Goal: Browse casually

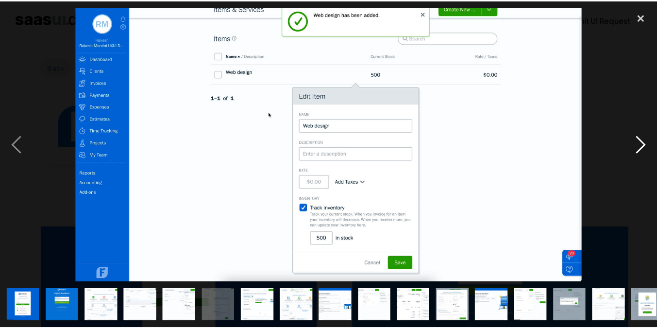
scroll to position [223, 0]
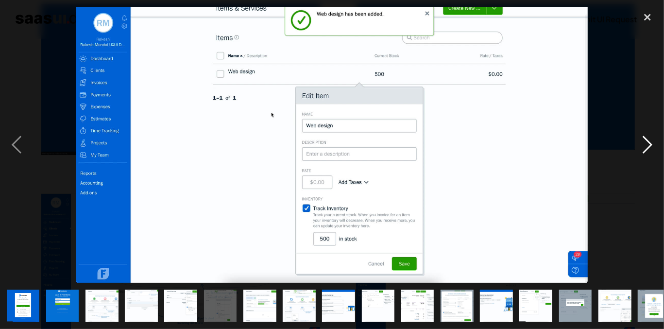
click at [646, 147] on div "next image" at bounding box center [647, 145] width 33 height 276
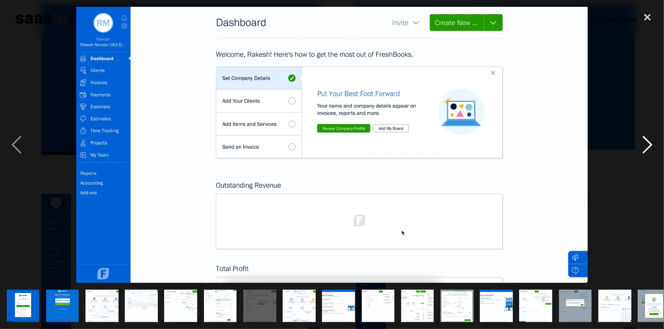
click at [646, 147] on div "next image" at bounding box center [647, 145] width 33 height 276
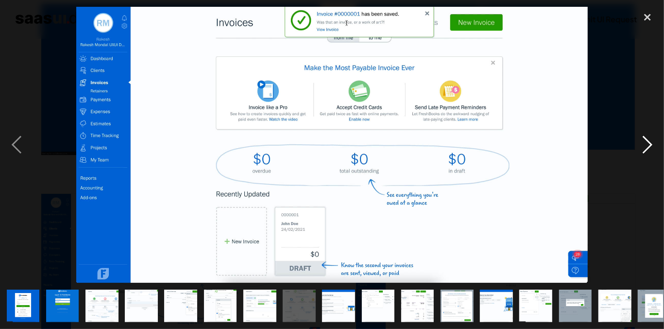
click at [646, 147] on div "next image" at bounding box center [647, 145] width 33 height 276
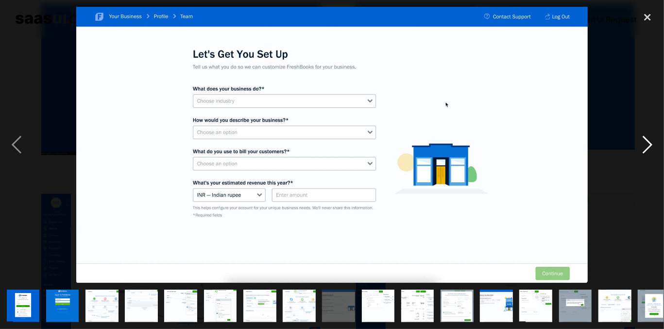
click at [646, 147] on div "next image" at bounding box center [647, 145] width 33 height 276
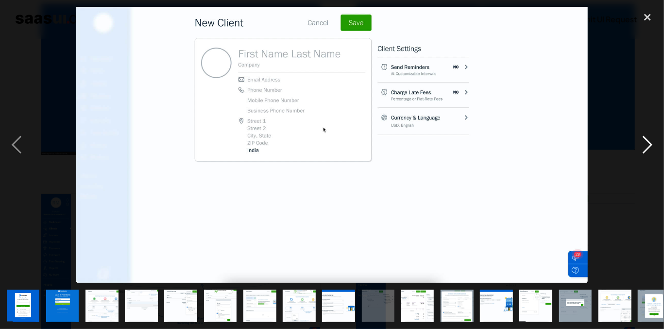
click at [646, 147] on div "next image" at bounding box center [647, 145] width 33 height 276
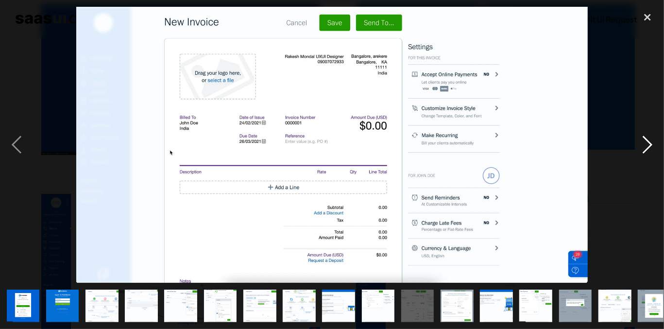
click at [644, 142] on div "next image" at bounding box center [647, 145] width 33 height 276
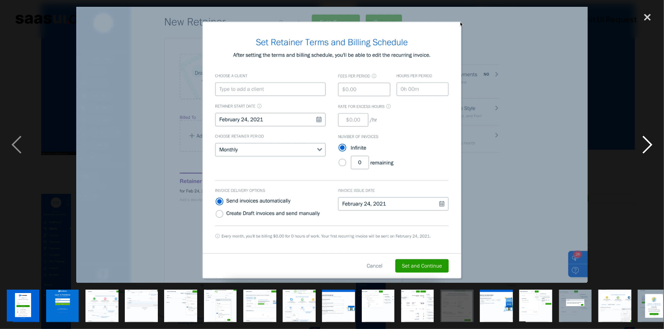
click at [644, 153] on div "next image" at bounding box center [647, 145] width 33 height 276
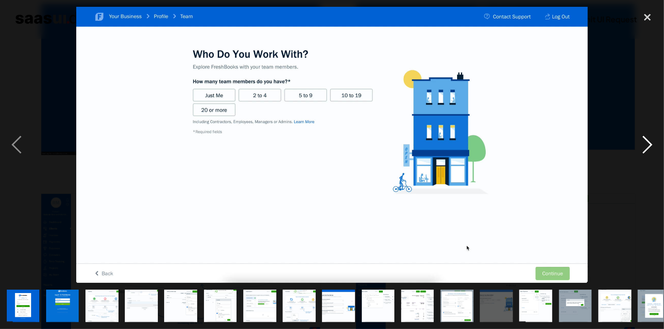
click at [644, 153] on div "next image" at bounding box center [647, 145] width 33 height 276
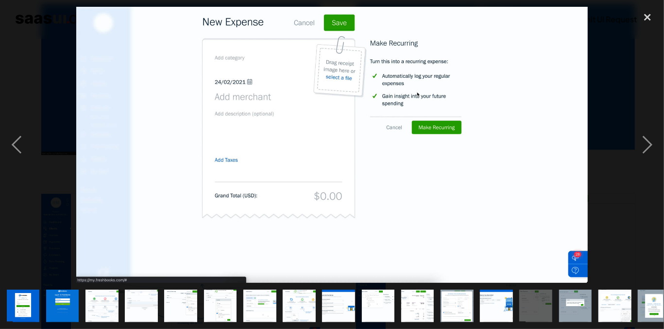
click at [607, 50] on div at bounding box center [332, 145] width 664 height 276
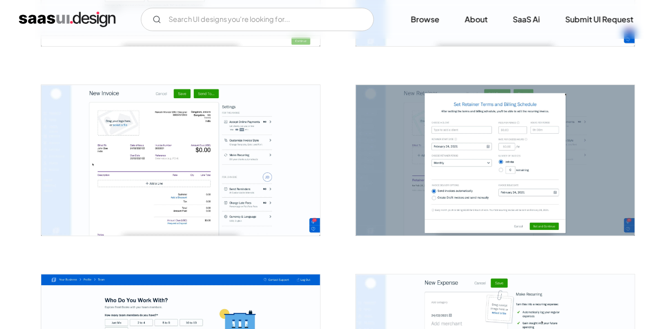
scroll to position [1228, 0]
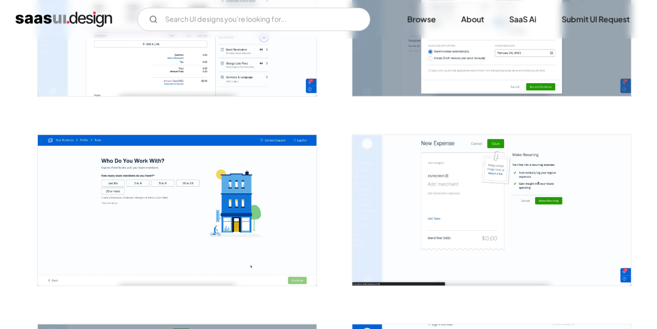
click at [257, 212] on img "open lightbox" at bounding box center [177, 210] width 279 height 150
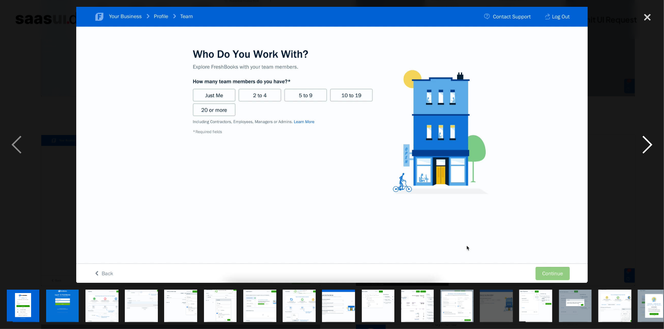
click at [642, 152] on div "next image" at bounding box center [647, 145] width 33 height 276
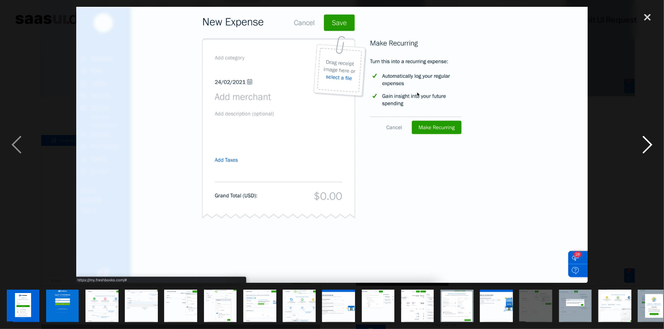
click at [642, 152] on div "next image" at bounding box center [647, 145] width 33 height 276
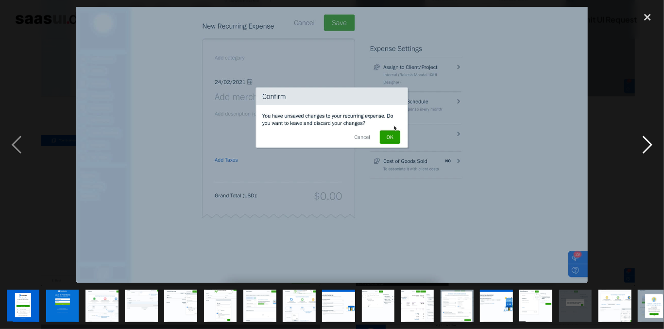
click at [642, 152] on div "next image" at bounding box center [647, 145] width 33 height 276
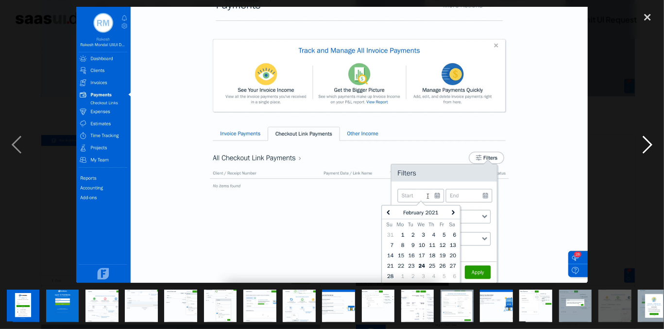
click at [642, 152] on div "next image" at bounding box center [647, 145] width 33 height 276
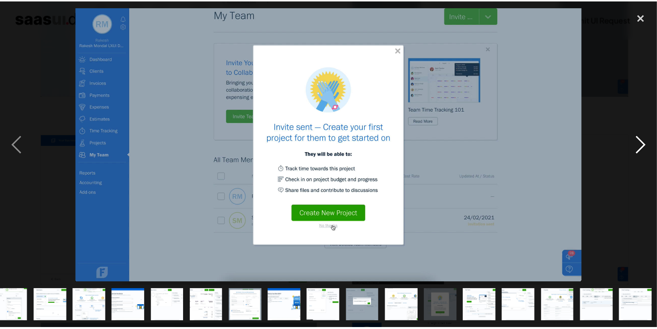
scroll to position [0, 211]
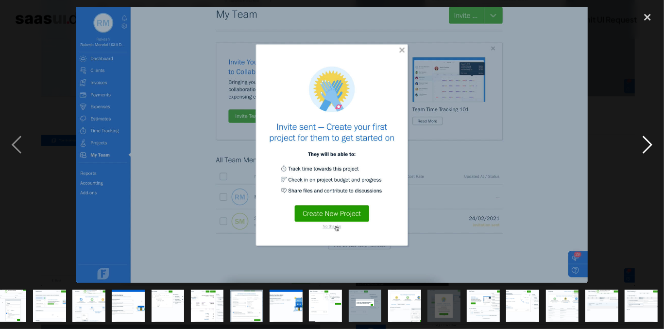
click at [642, 152] on div "next image" at bounding box center [647, 145] width 33 height 276
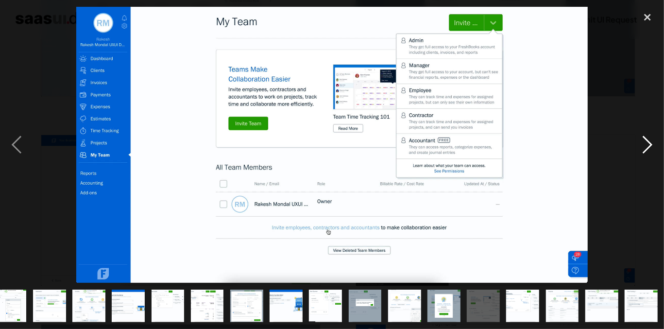
click at [641, 152] on div "next image" at bounding box center [647, 145] width 33 height 276
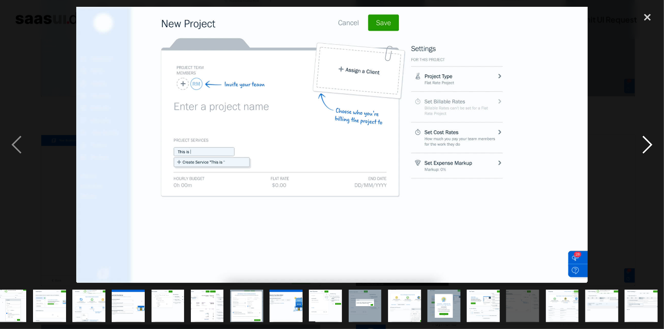
click at [641, 152] on div "next image" at bounding box center [647, 145] width 33 height 276
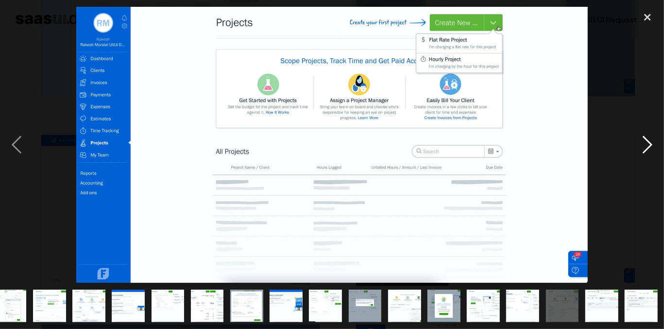
click at [641, 152] on div "next image" at bounding box center [647, 145] width 33 height 276
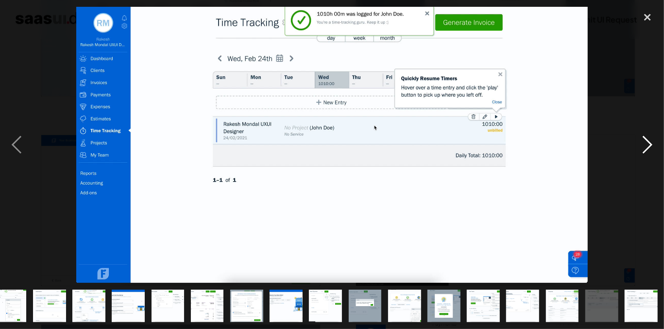
click at [641, 152] on div "next image" at bounding box center [647, 145] width 33 height 276
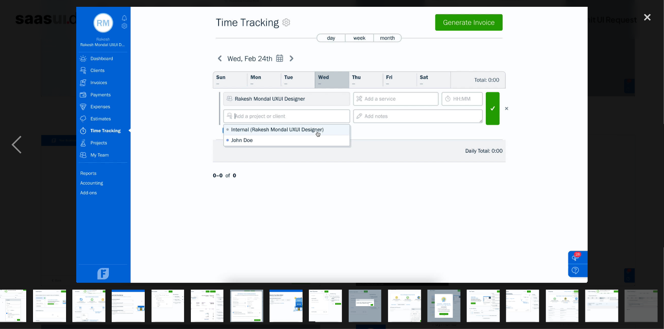
click at [641, 152] on div "next image" at bounding box center [647, 145] width 33 height 276
click at [645, 19] on div "close lightbox" at bounding box center [647, 17] width 33 height 21
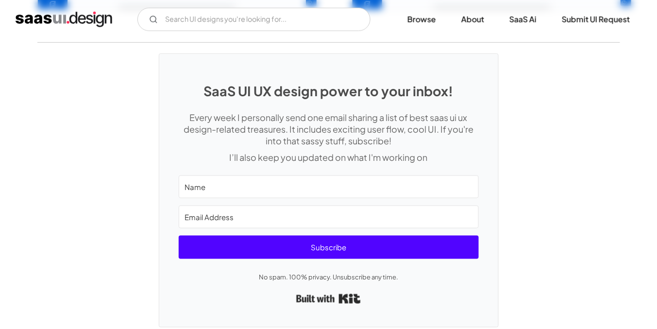
scroll to position [2291, 0]
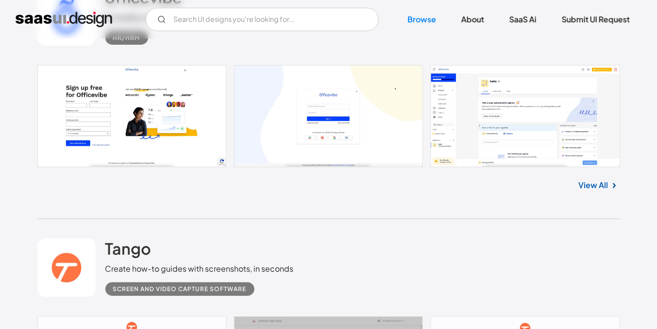
scroll to position [3096, 0]
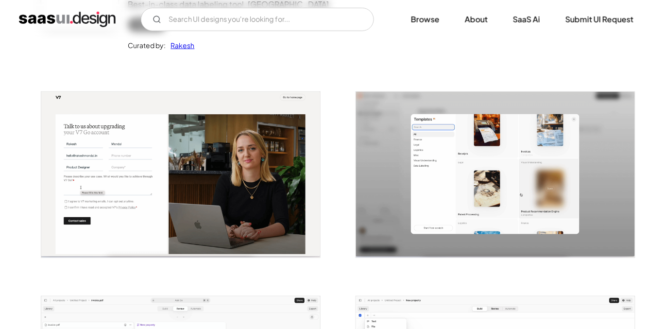
scroll to position [186, 0]
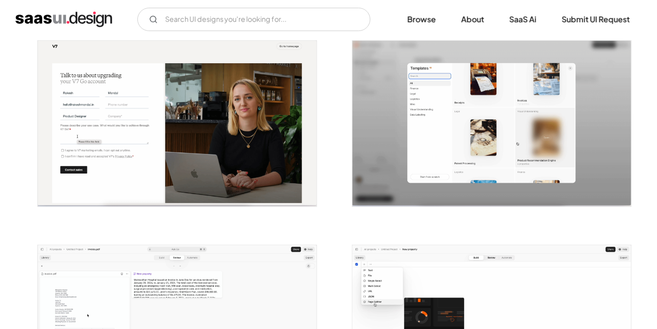
click at [198, 146] on img "open lightbox" at bounding box center [177, 124] width 279 height 166
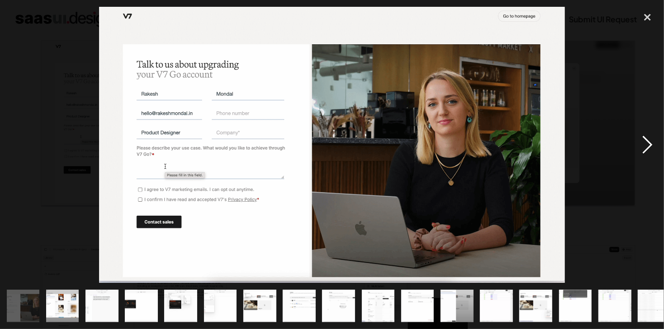
click at [647, 150] on div "next image" at bounding box center [647, 145] width 33 height 276
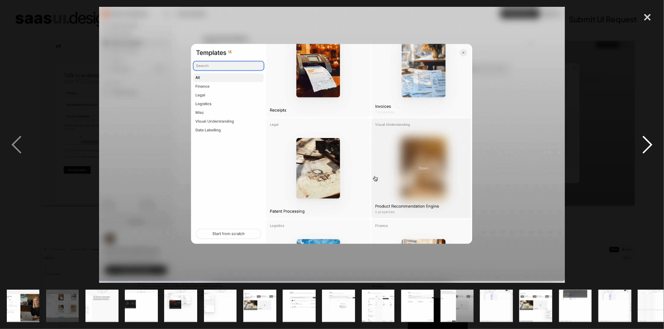
click at [647, 150] on div "next image" at bounding box center [647, 145] width 33 height 276
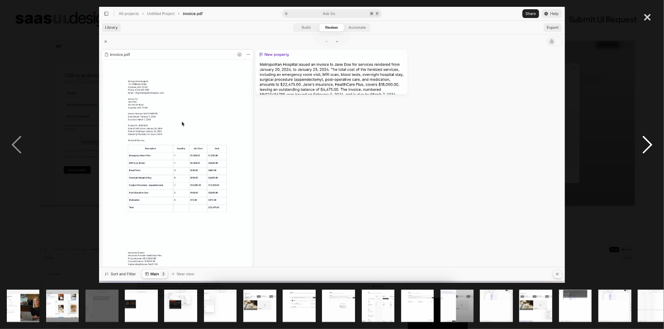
click at [647, 150] on div "next image" at bounding box center [647, 145] width 33 height 276
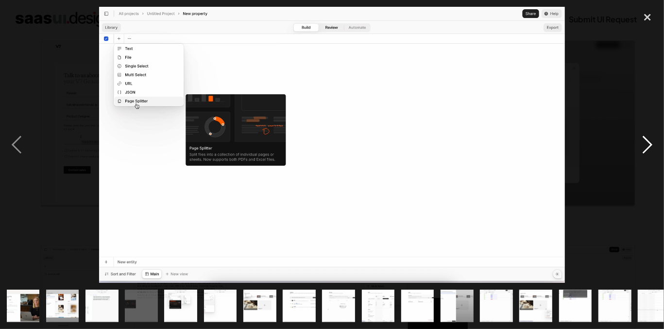
click at [647, 150] on div "next image" at bounding box center [647, 145] width 33 height 276
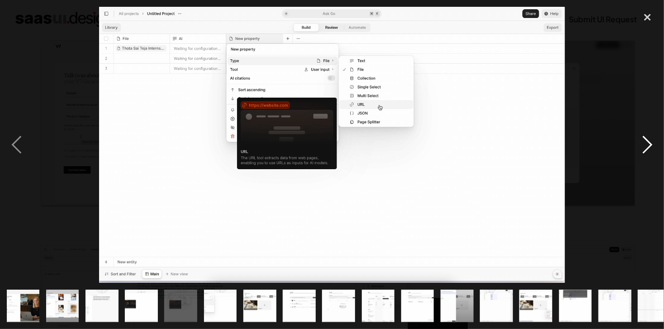
click at [651, 147] on div "next image" at bounding box center [647, 145] width 33 height 276
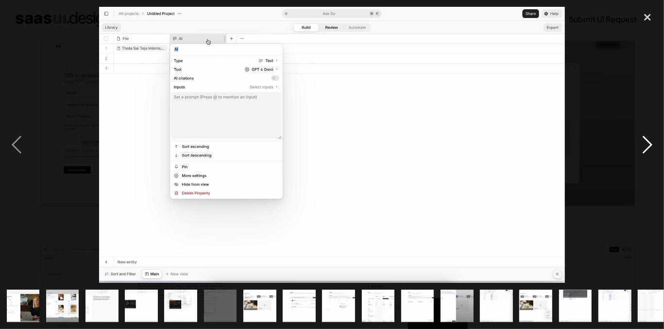
click at [649, 147] on div "next image" at bounding box center [647, 145] width 33 height 276
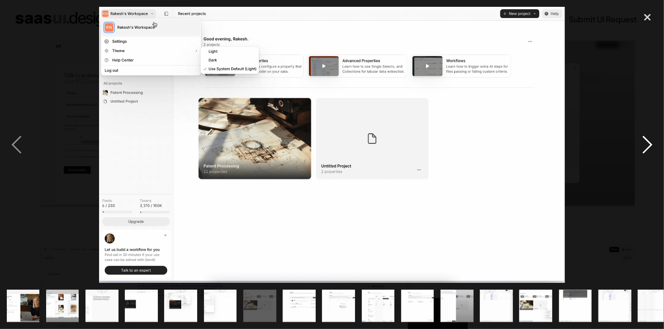
click at [649, 147] on div "next image" at bounding box center [647, 145] width 33 height 276
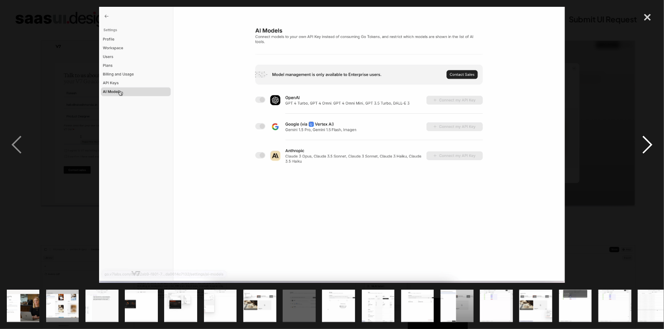
click at [649, 147] on div "next image" at bounding box center [647, 145] width 33 height 276
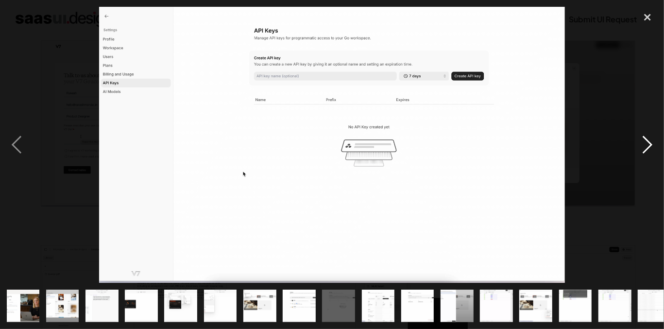
click at [649, 147] on div "next image" at bounding box center [647, 145] width 33 height 276
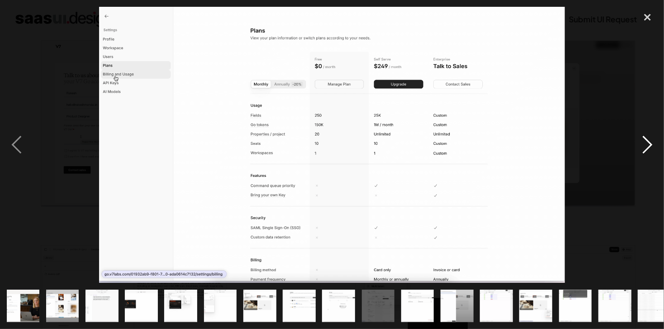
click at [649, 147] on div "next image" at bounding box center [647, 145] width 33 height 276
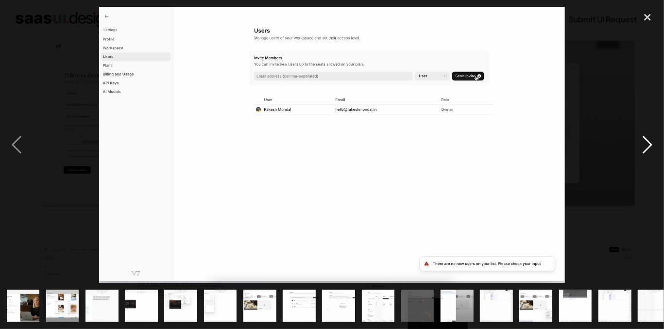
click at [649, 147] on div "next image" at bounding box center [647, 145] width 33 height 276
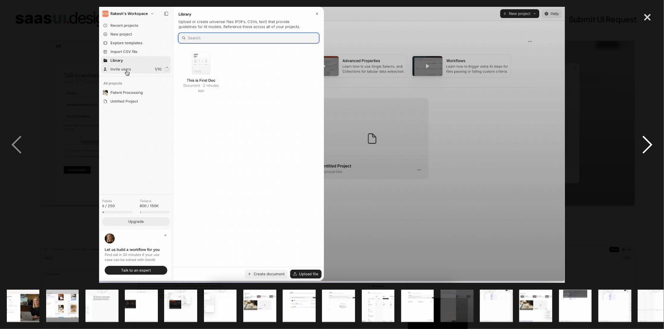
click at [648, 147] on div "next image" at bounding box center [647, 145] width 33 height 276
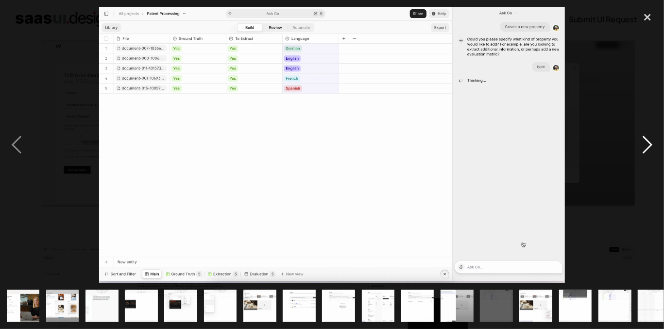
click at [648, 147] on div "next image" at bounding box center [647, 145] width 33 height 276
